Goal: Check status: Check status

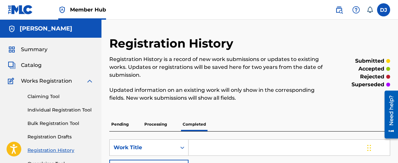
click at [31, 66] on span "Catalog" at bounding box center [31, 65] width 21 height 8
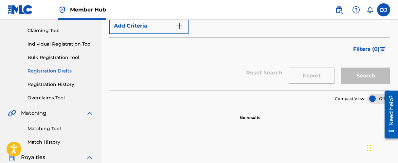
scroll to position [65, 0]
click at [64, 81] on div "Claiming Tool Individual Registration Tool Bulk Registration Tool Registration …" at bounding box center [51, 60] width 86 height 82
click at [66, 83] on link "Registration History" at bounding box center [60, 84] width 66 height 7
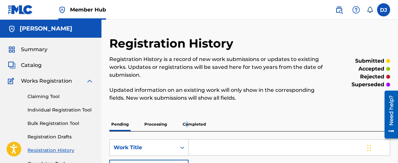
click at [187, 122] on p "Completed" at bounding box center [194, 124] width 27 height 14
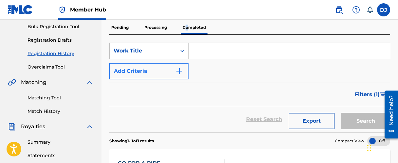
scroll to position [65, 0]
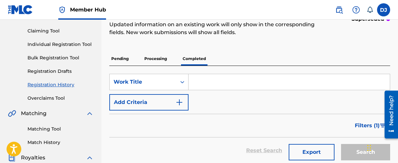
click at [161, 59] on p "Processing" at bounding box center [155, 59] width 26 height 14
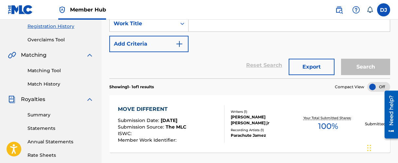
scroll to position [131, 0]
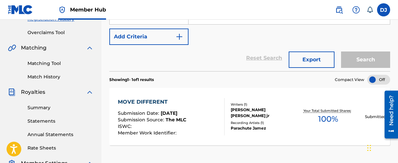
click at [38, 49] on span "Matching" at bounding box center [34, 48] width 26 height 8
click at [38, 93] on span "Royalties" at bounding box center [33, 92] width 24 height 8
click at [42, 106] on link "Summary" at bounding box center [60, 107] width 66 height 7
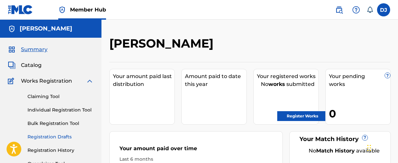
click at [64, 138] on link "Registration Drafts" at bounding box center [60, 136] width 66 height 7
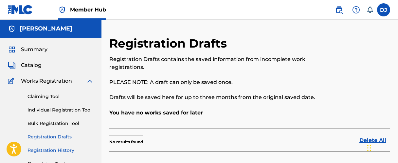
click at [63, 152] on link "Registration History" at bounding box center [60, 150] width 66 height 7
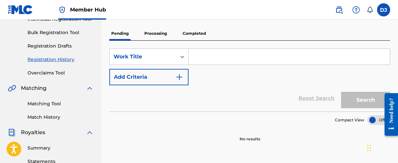
scroll to position [98, 0]
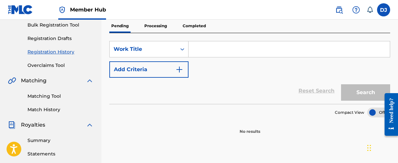
click at [157, 25] on p "Processing" at bounding box center [155, 26] width 26 height 14
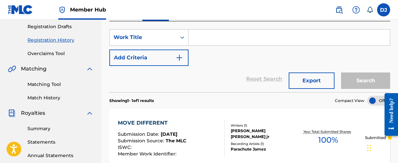
scroll to position [98, 0]
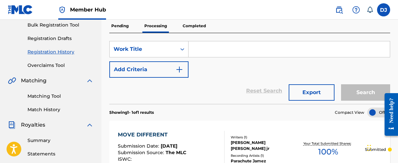
click at [192, 28] on p "Completed" at bounding box center [194, 26] width 27 height 14
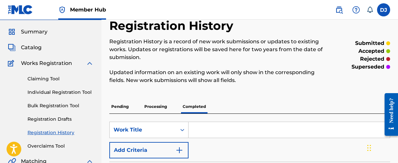
scroll to position [33, 0]
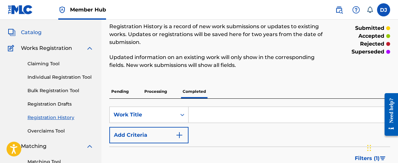
click at [39, 31] on span "Catalog" at bounding box center [31, 32] width 21 height 8
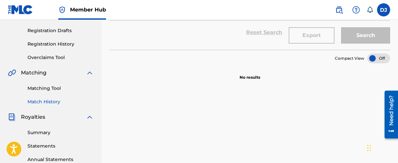
scroll to position [98, 0]
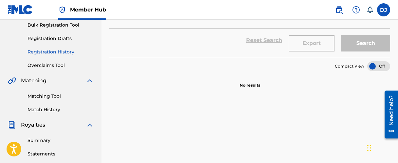
click at [63, 54] on link "Registration History" at bounding box center [60, 51] width 66 height 7
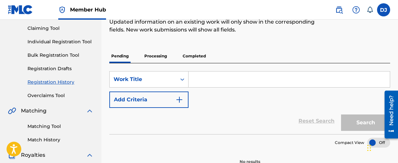
scroll to position [65, 0]
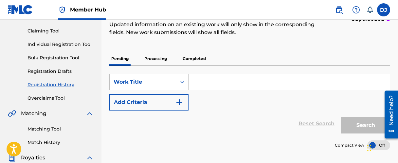
click at [160, 59] on p "Processing" at bounding box center [155, 59] width 26 height 14
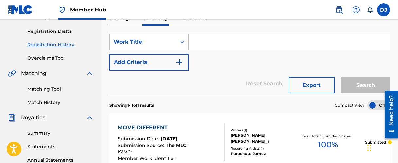
scroll to position [98, 0]
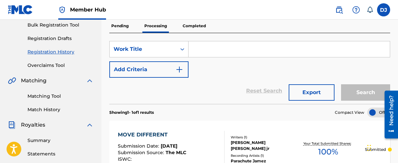
click at [195, 25] on p "Completed" at bounding box center [194, 26] width 27 height 14
